Goal: Task Accomplishment & Management: Use online tool/utility

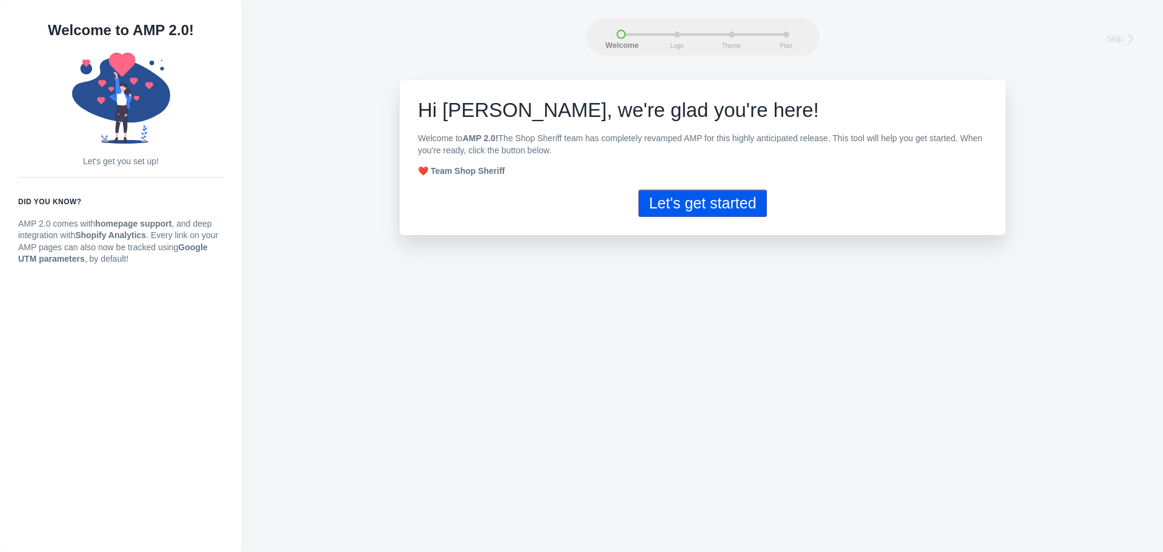
click at [675, 199] on button "Let's get started" at bounding box center [702, 203] width 128 height 27
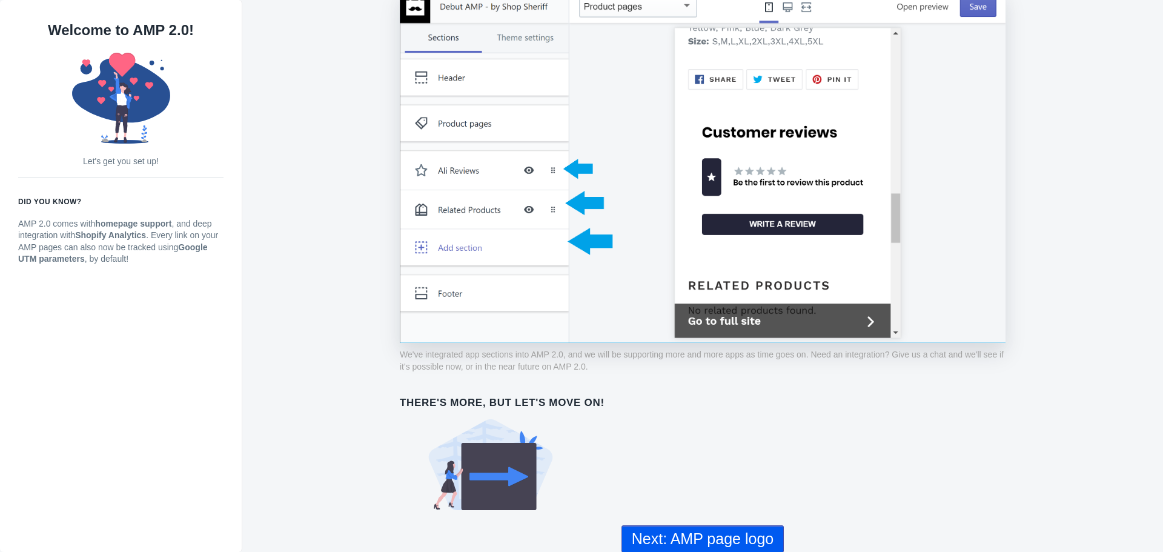
scroll to position [863, 0]
click at [722, 533] on button "Next: AMP page logo" at bounding box center [702, 538] width 162 height 27
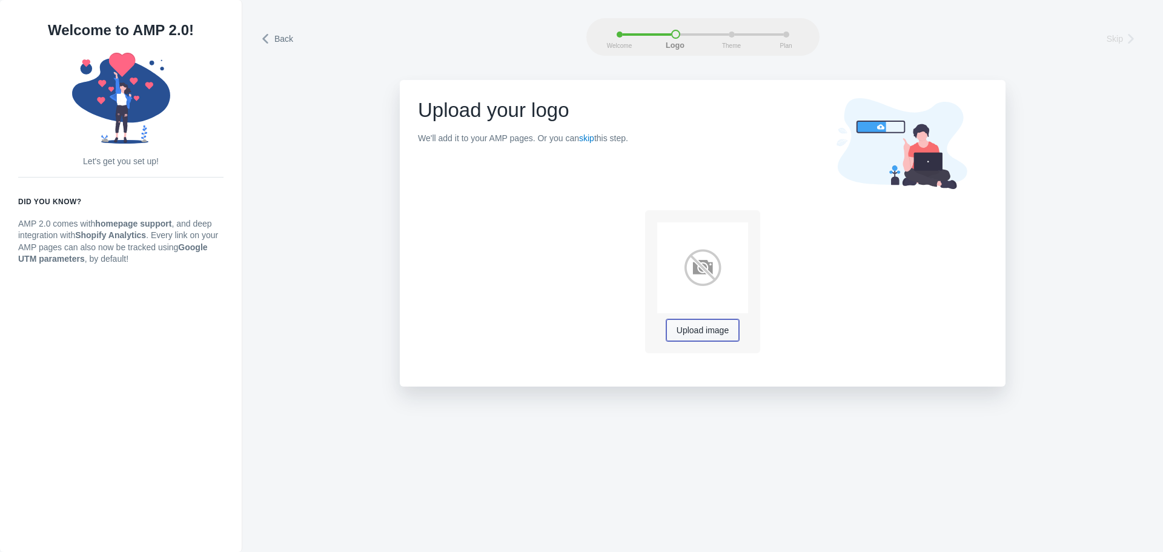
click at [722, 331] on span "Upload image" at bounding box center [703, 331] width 52 height 10
click at [781, 34] on div at bounding box center [759, 34] width 48 height 2
